Goal: Find specific page/section: Find specific page/section

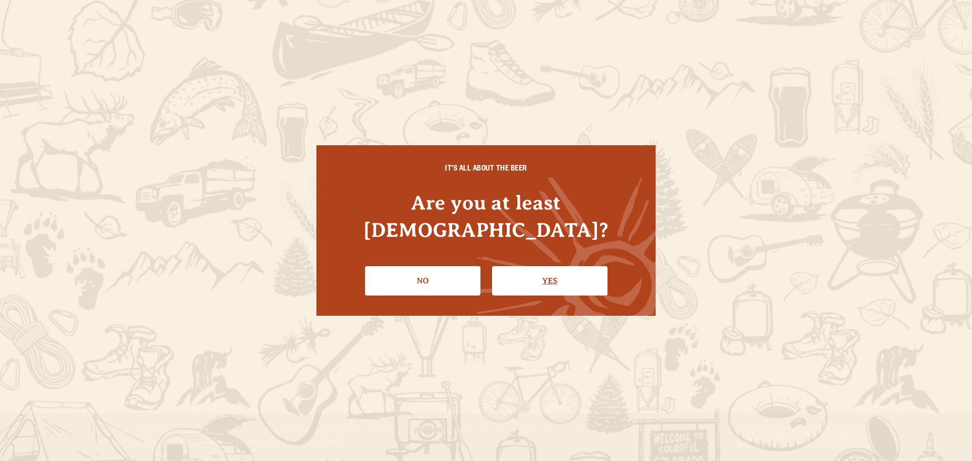
click at [549, 272] on link "Yes" at bounding box center [549, 280] width 115 height 29
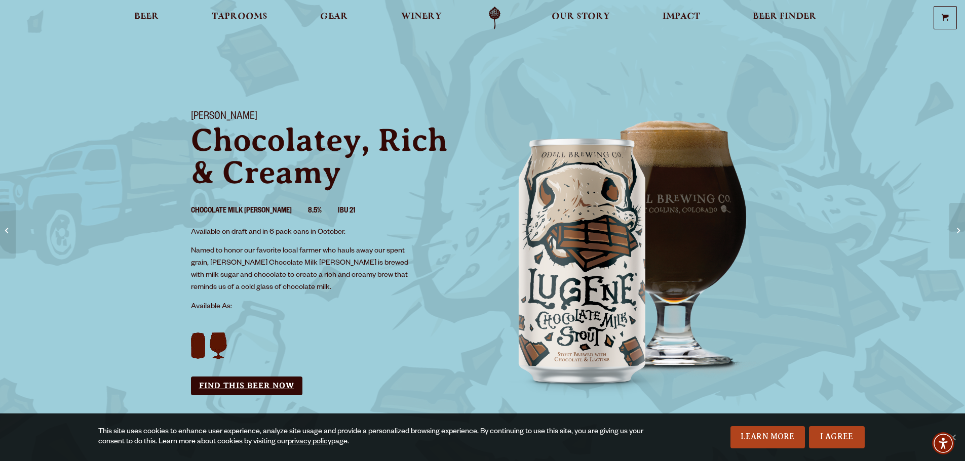
click at [274, 381] on link "Find this Beer Now" at bounding box center [246, 386] width 111 height 19
click at [827, 435] on link "I Agree" at bounding box center [837, 437] width 56 height 22
